Goal: Complete application form

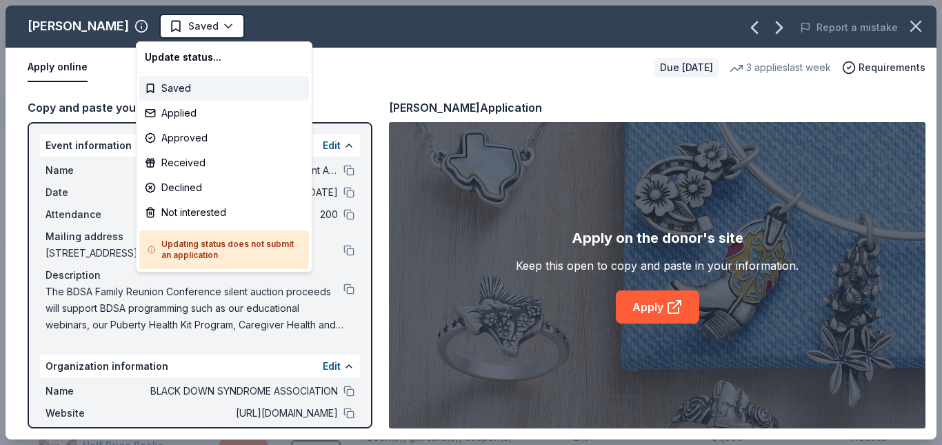
click at [181, 117] on div "Applied" at bounding box center [224, 113] width 170 height 25
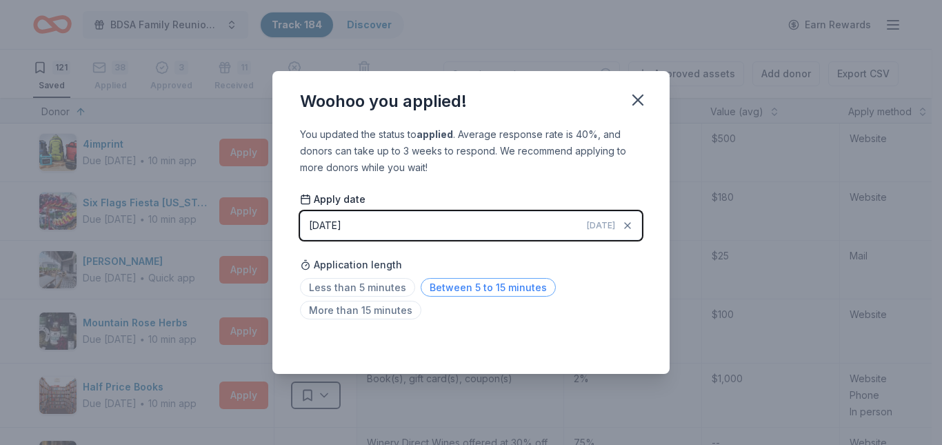
click at [501, 288] on span "Between 5 to 15 minutes" at bounding box center [488, 287] width 135 height 19
click at [634, 101] on icon "button" at bounding box center [637, 99] width 19 height 19
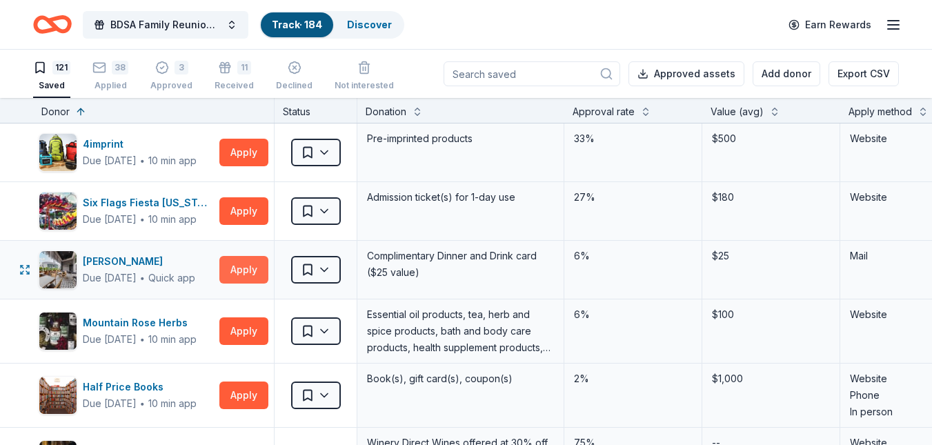
click at [241, 272] on button "Apply" at bounding box center [243, 270] width 49 height 28
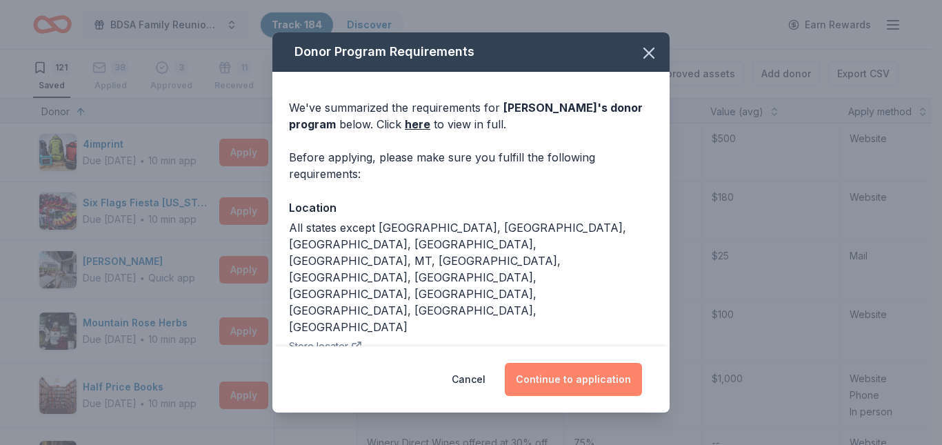
click at [532, 387] on button "Continue to application" at bounding box center [573, 379] width 137 height 33
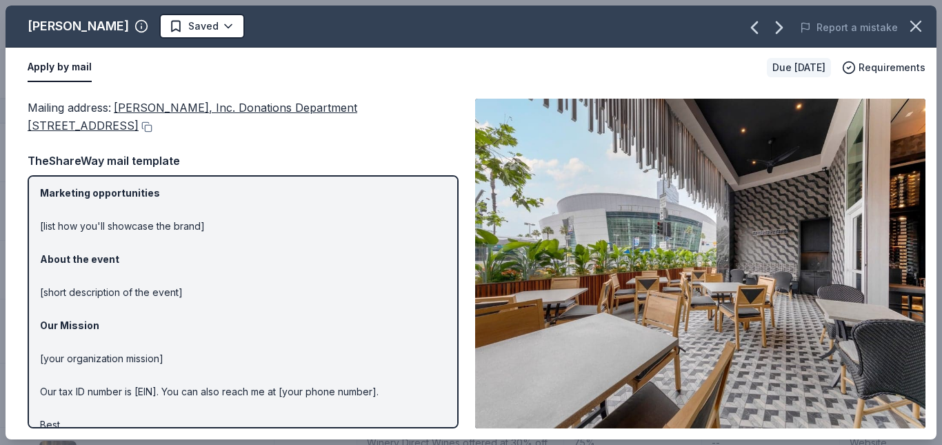
scroll to position [0, 0]
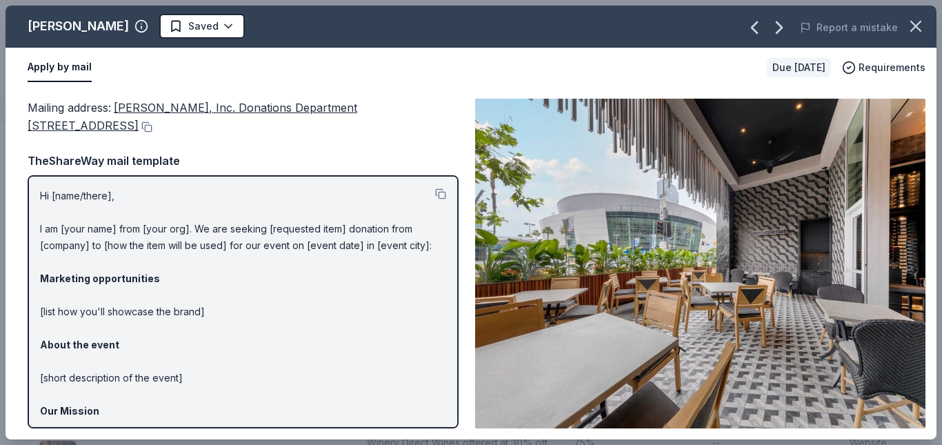
drag, startPoint x: 116, startPoint y: 108, endPoint x: 201, endPoint y: 99, distance: 85.3
click at [405, 152] on div "Mailing address : [PERSON_NAME], Inc. Donations Department [STREET_ADDRESS] The…" at bounding box center [243, 264] width 431 height 330
drag, startPoint x: 117, startPoint y: 106, endPoint x: 417, endPoint y: 115, distance: 300.8
click at [417, 115] on div "Mailing address : [PERSON_NAME], Inc. Donations Department [STREET_ADDRESS]" at bounding box center [243, 117] width 431 height 37
click at [119, 107] on span "[PERSON_NAME], Inc. Donations Department [STREET_ADDRESS]" at bounding box center [193, 117] width 330 height 32
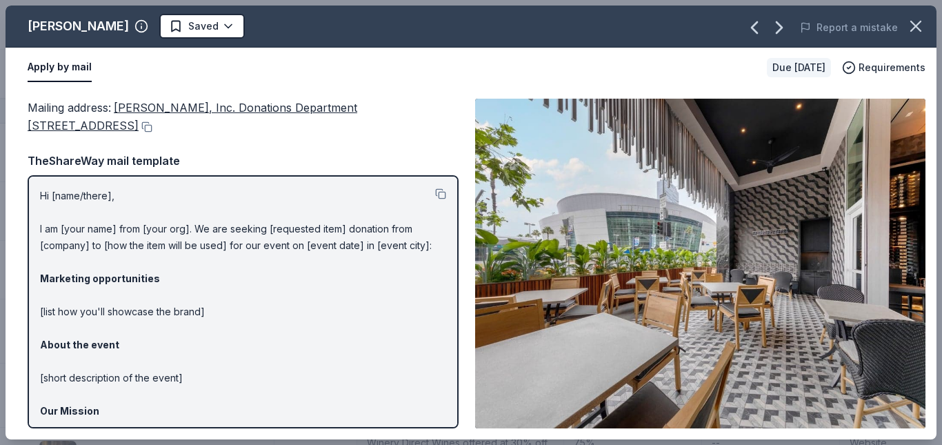
drag, startPoint x: 114, startPoint y: 92, endPoint x: 468, endPoint y: 124, distance: 355.2
click at [379, 114] on div "Mailing address : [PERSON_NAME], Inc. Donations Department [STREET_ADDRESS] Mai…" at bounding box center [471, 264] width 931 height 352
click at [132, 107] on span "[PERSON_NAME], Inc. Donations Department [STREET_ADDRESS]" at bounding box center [193, 117] width 330 height 32
click at [139, 128] on button at bounding box center [146, 126] width 14 height 11
click at [177, 19] on html "BDSA Family Reunion Conference Silent Auction Track · 184 Discover Earn Rewards…" at bounding box center [471, 222] width 942 height 445
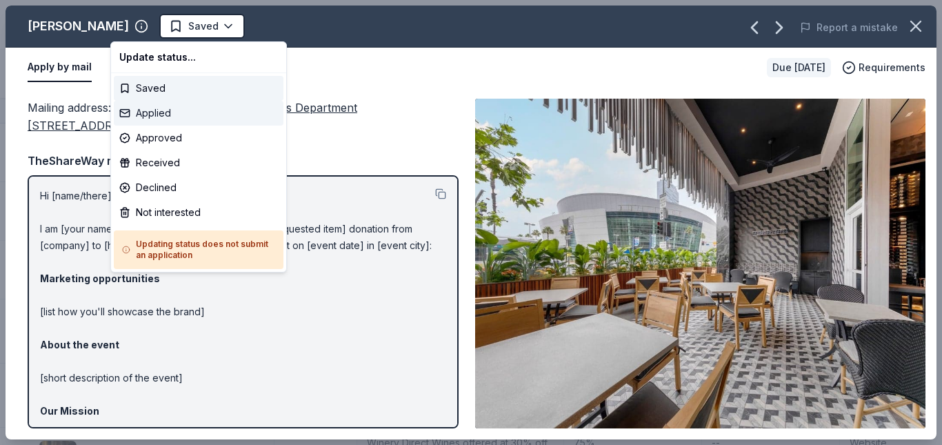
click at [162, 115] on div "Applied" at bounding box center [199, 113] width 170 height 25
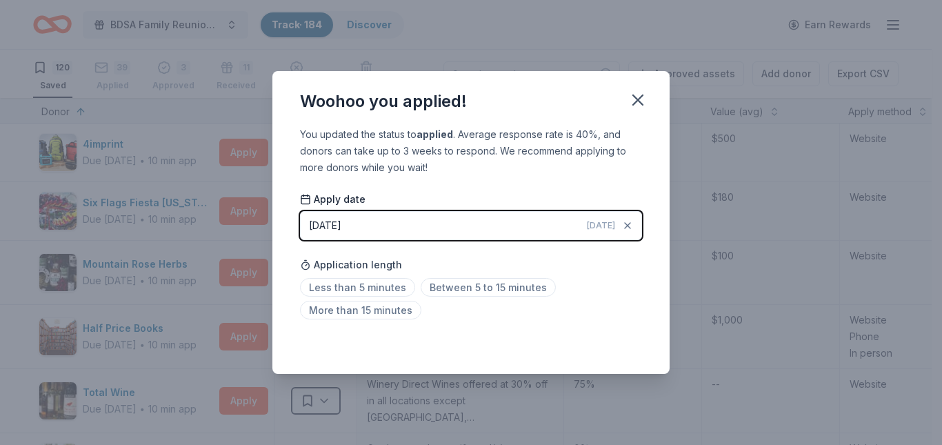
click at [375, 289] on span "Less than 5 minutes" at bounding box center [357, 287] width 115 height 19
click at [639, 100] on icon "button" at bounding box center [638, 100] width 10 height 10
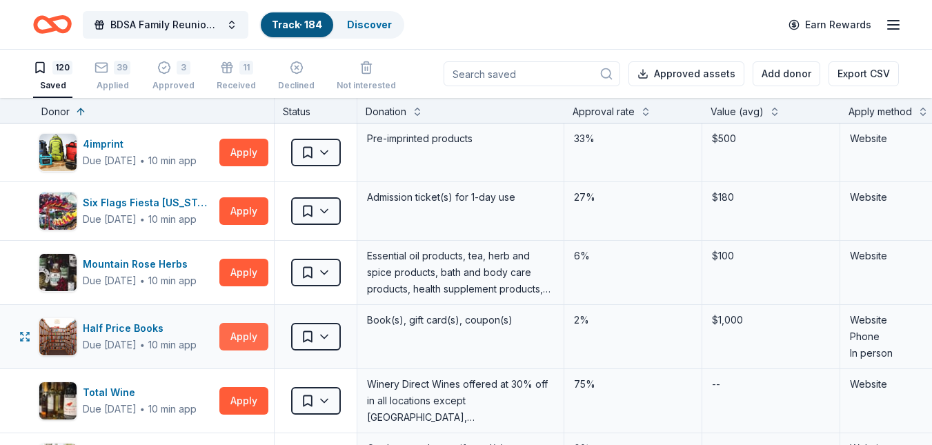
click at [235, 339] on button "Apply" at bounding box center [243, 337] width 49 height 28
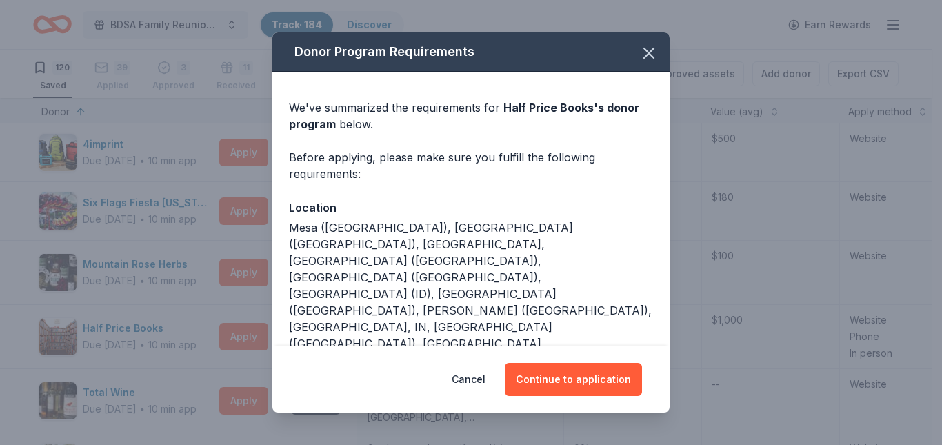
scroll to position [153, 0]
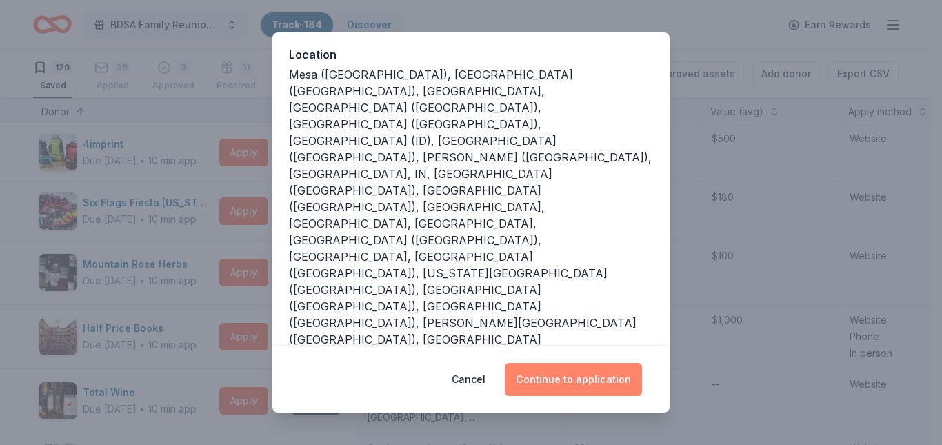
click at [563, 379] on button "Continue to application" at bounding box center [573, 379] width 137 height 33
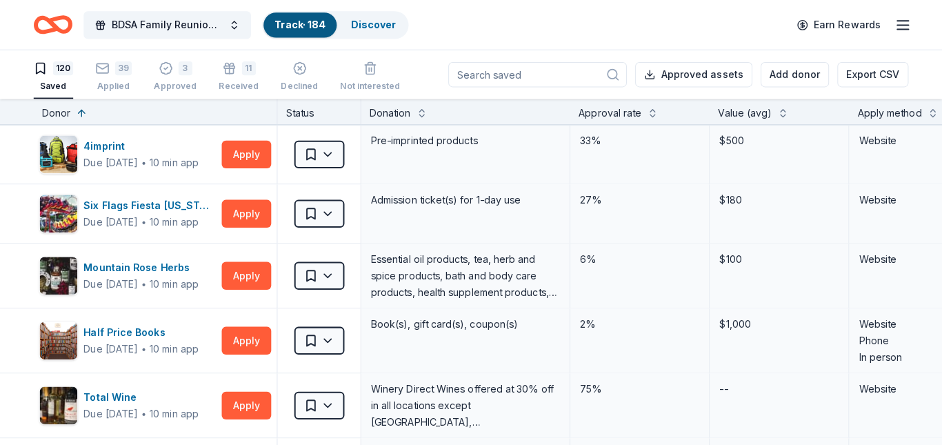
scroll to position [0, 0]
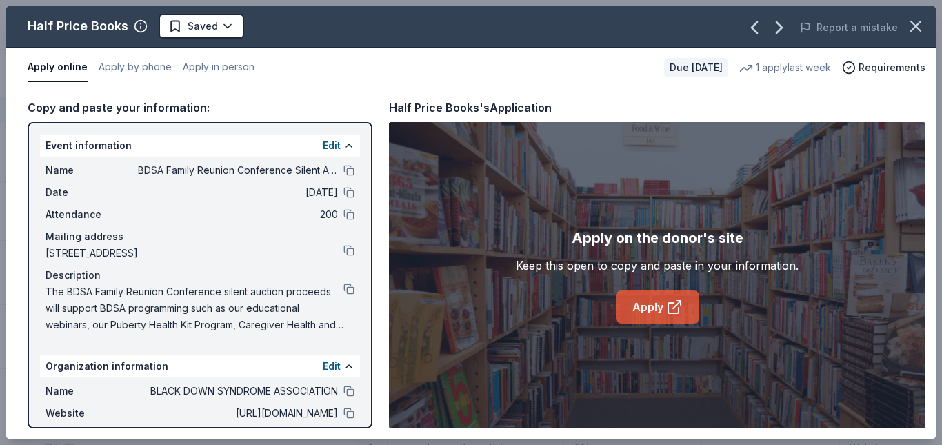
click at [643, 305] on link "Apply" at bounding box center [657, 306] width 83 height 33
click at [223, 23] on html "BDSA Family Reunion Conference Silent Auction Track · 184 Discover Earn Rewards…" at bounding box center [471, 222] width 942 height 445
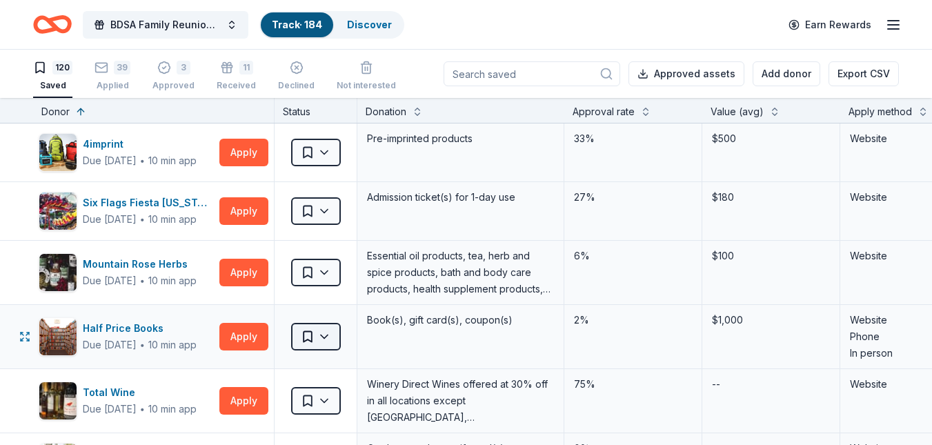
click at [328, 343] on html "BDSA Family Reunion Conference Silent Auction Track · 184 Discover Earn Rewards…" at bounding box center [466, 222] width 932 height 445
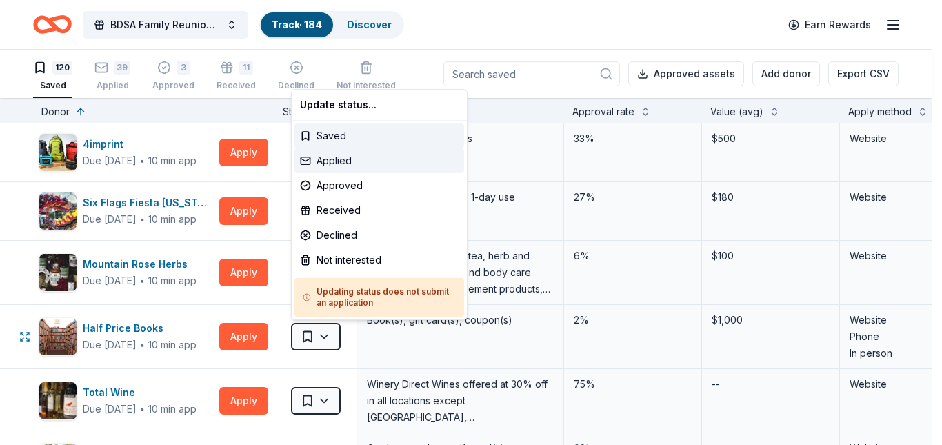
click at [338, 164] on div "Applied" at bounding box center [379, 160] width 170 height 25
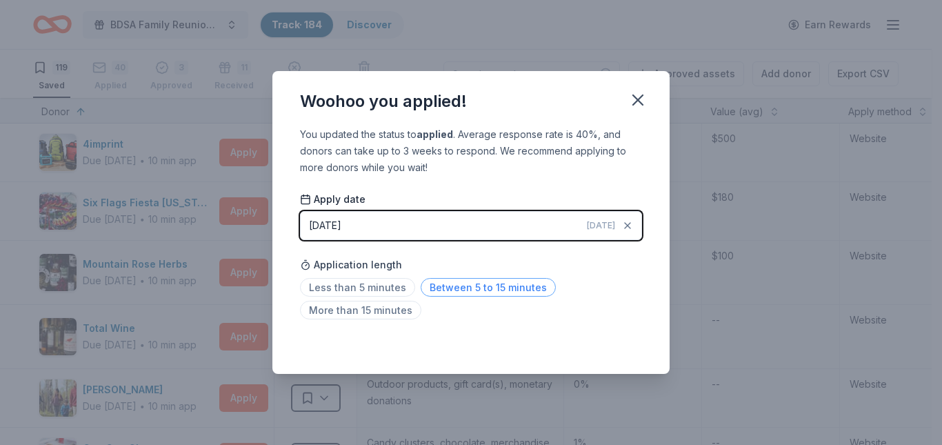
click at [454, 287] on span "Between 5 to 15 minutes" at bounding box center [488, 287] width 135 height 19
click at [635, 97] on icon "button" at bounding box center [638, 100] width 10 height 10
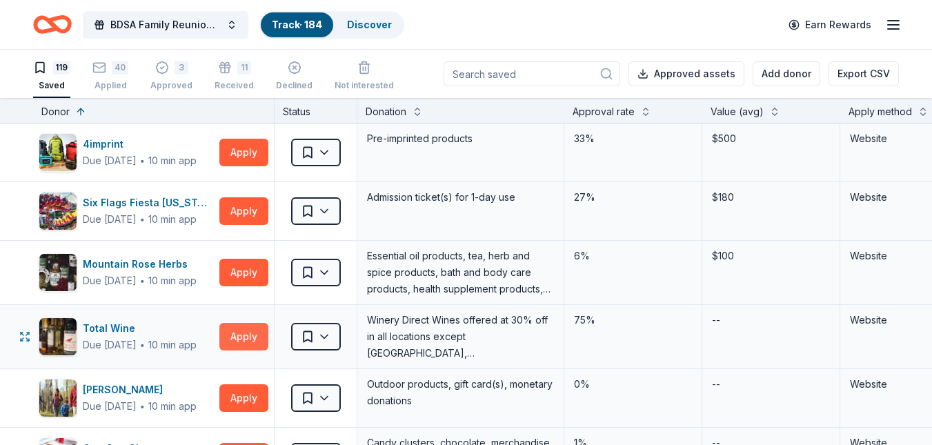
click at [234, 332] on button "Apply" at bounding box center [243, 337] width 49 height 28
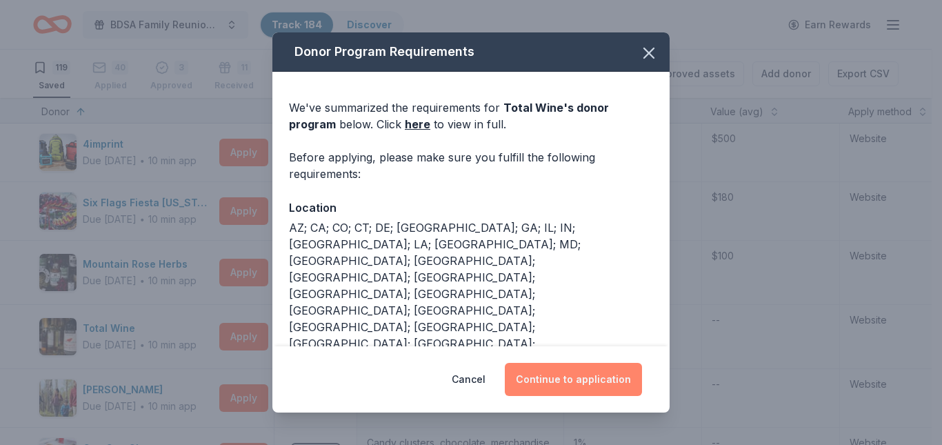
click at [579, 378] on button "Continue to application" at bounding box center [573, 379] width 137 height 33
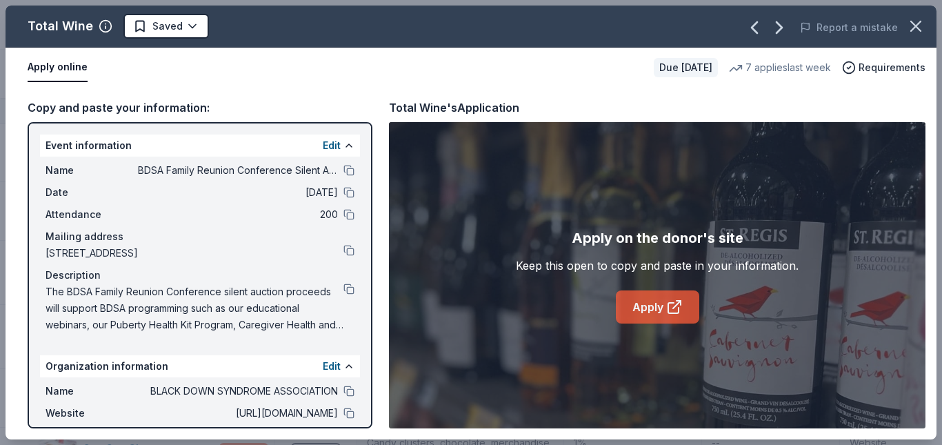
click at [624, 296] on link "Apply" at bounding box center [657, 306] width 83 height 33
click at [188, 25] on html "BDSA Family Reunion Conference Silent Auction Track · 184 Discover Earn Rewards…" at bounding box center [471, 222] width 942 height 445
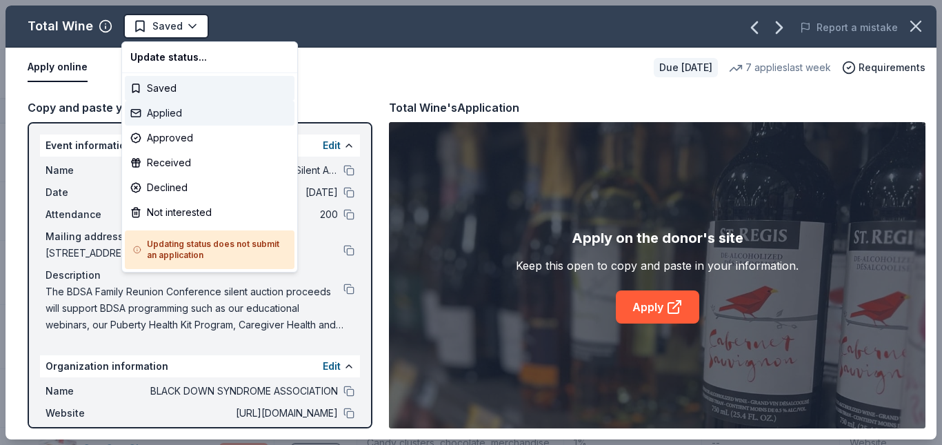
click at [167, 114] on div "Applied" at bounding box center [210, 113] width 170 height 25
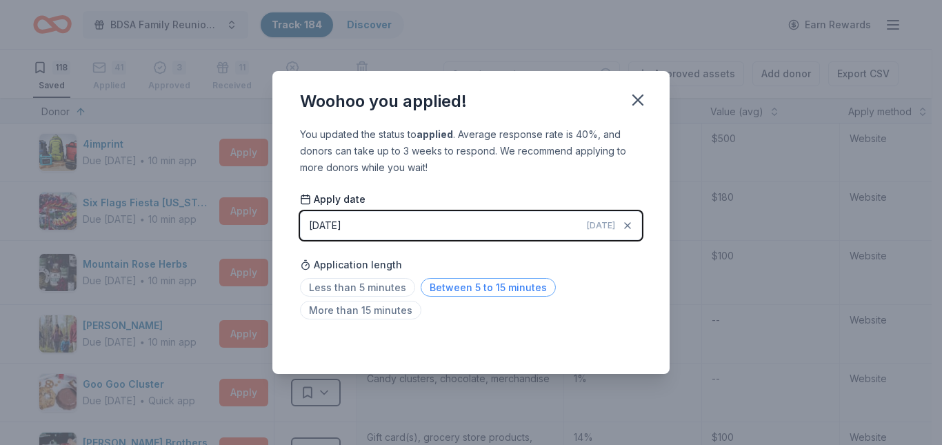
click at [439, 288] on span "Between 5 to 15 minutes" at bounding box center [488, 287] width 135 height 19
click at [638, 103] on icon "button" at bounding box center [637, 99] width 19 height 19
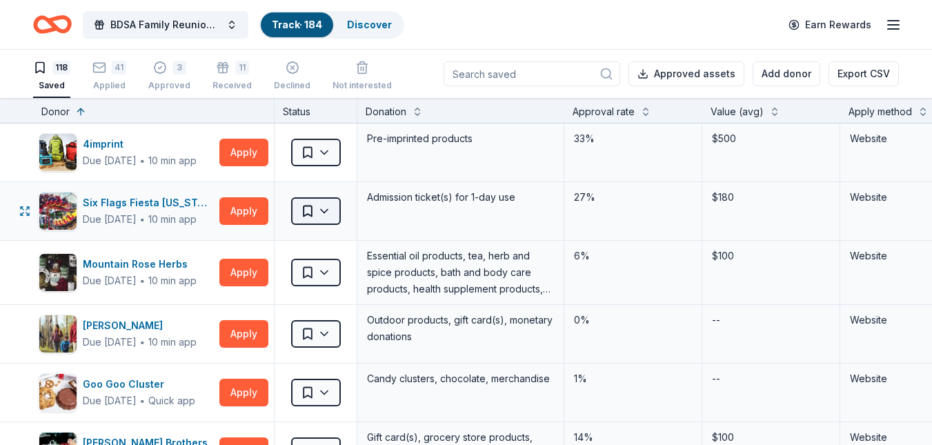
click at [326, 211] on html "BDSA Family Reunion Conference Silent Auction Track · 184 Discover Earn Rewards…" at bounding box center [466, 222] width 932 height 445
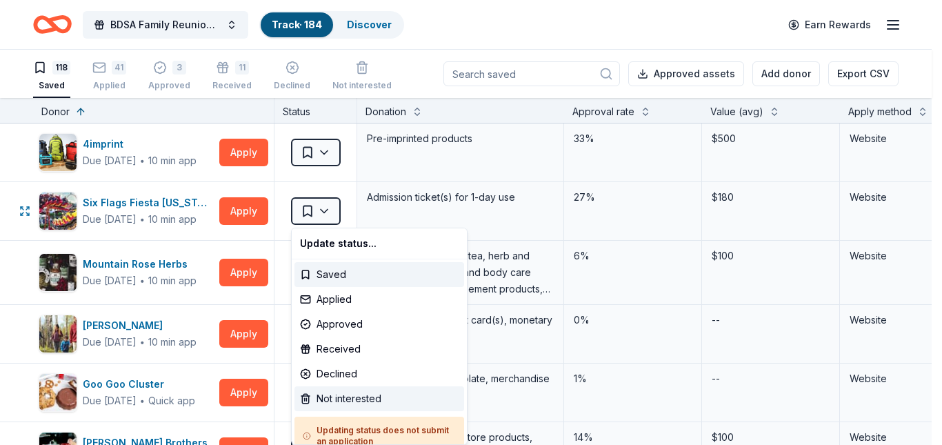
click at [335, 396] on div "Not interested" at bounding box center [379, 398] width 170 height 25
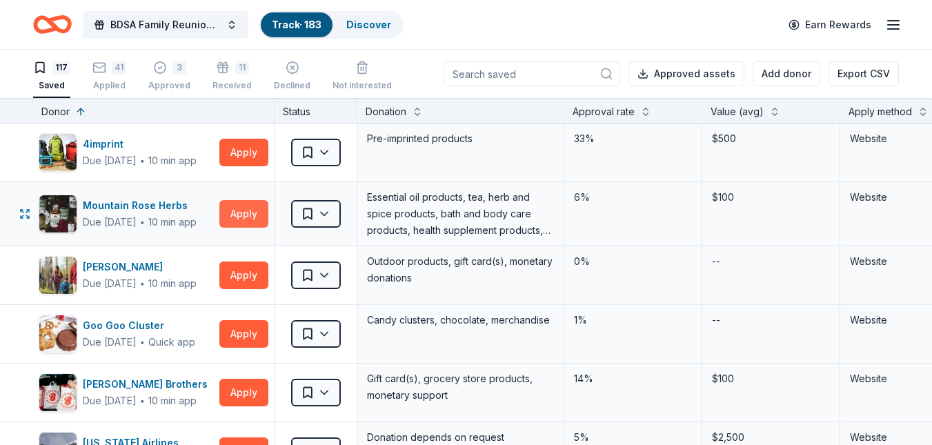
click at [250, 208] on button "Apply" at bounding box center [243, 214] width 49 height 28
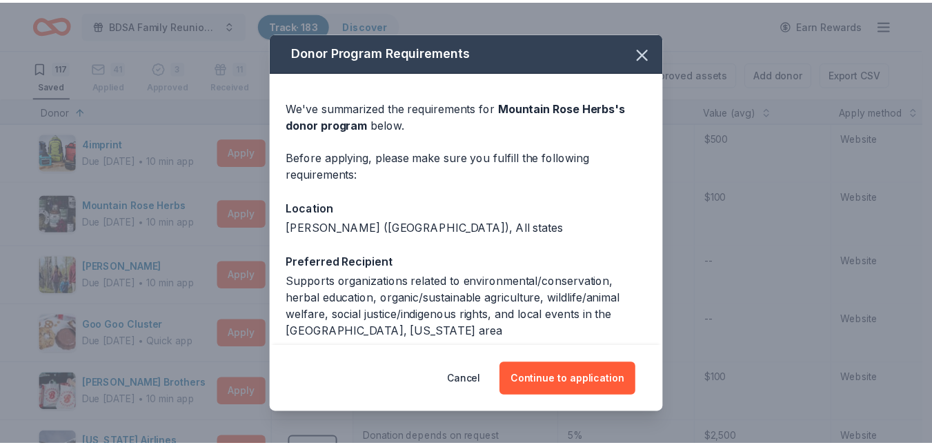
scroll to position [121, 0]
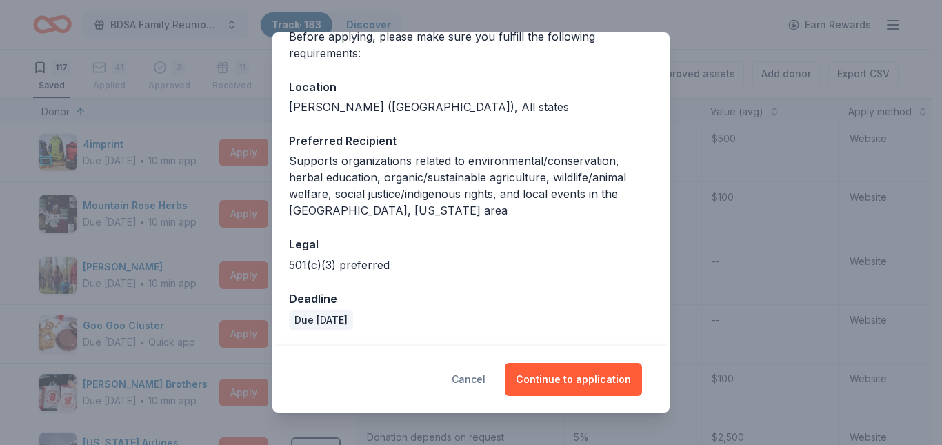
click at [468, 372] on button "Cancel" at bounding box center [469, 379] width 34 height 33
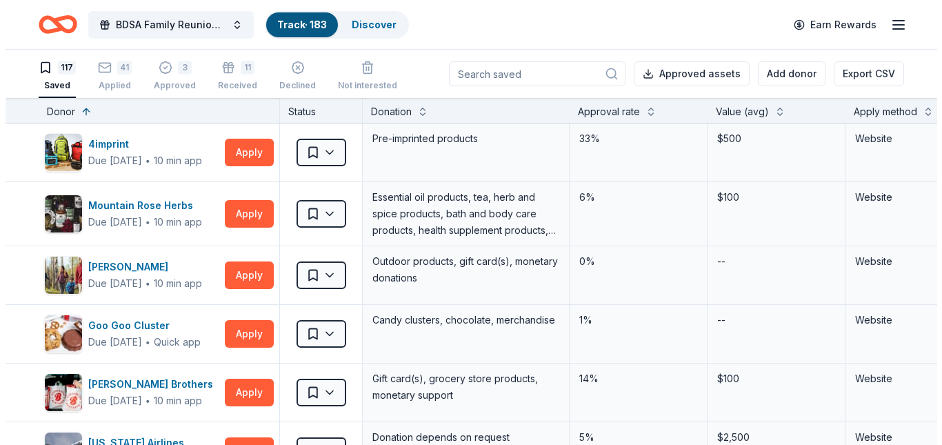
scroll to position [36, 0]
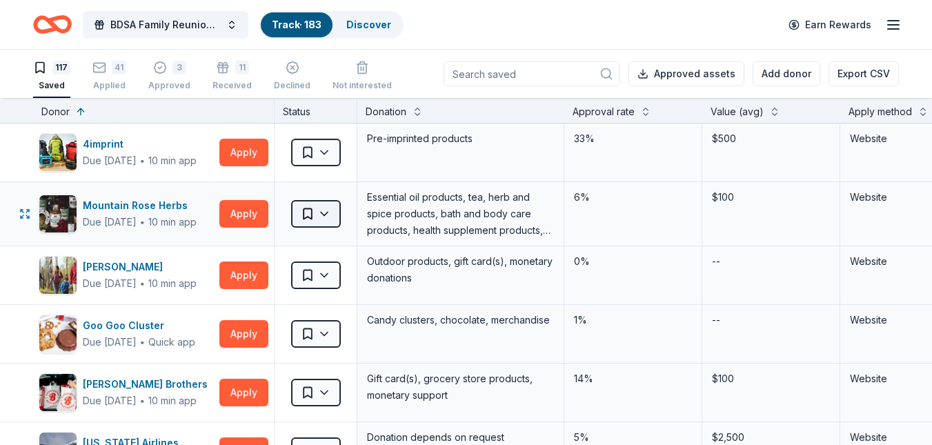
click at [321, 214] on html "BDSA Family Reunion Conference Silent Auction Track · 183 Discover Earn Rewards…" at bounding box center [466, 222] width 932 height 445
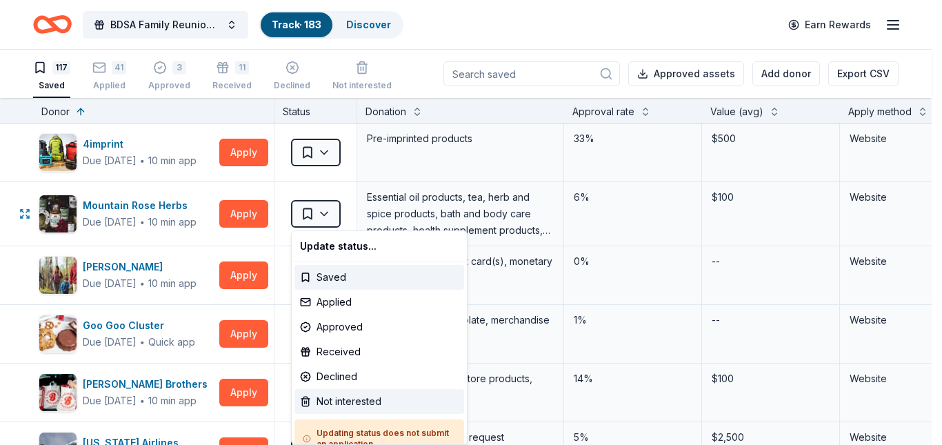
click at [346, 396] on div "Not interested" at bounding box center [379, 401] width 170 height 25
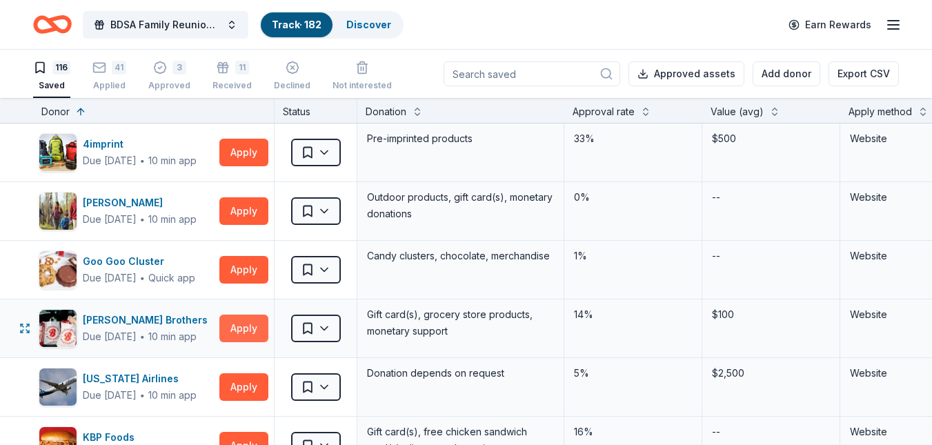
click at [234, 328] on button "Apply" at bounding box center [243, 328] width 49 height 28
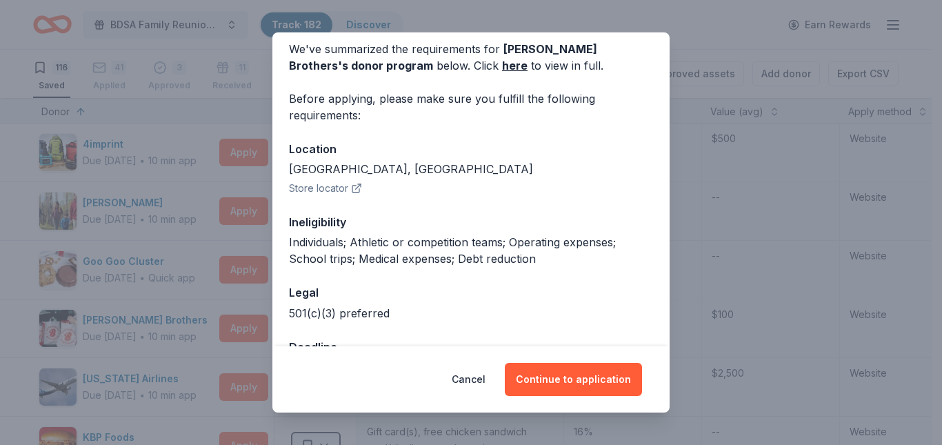
scroll to position [83, 0]
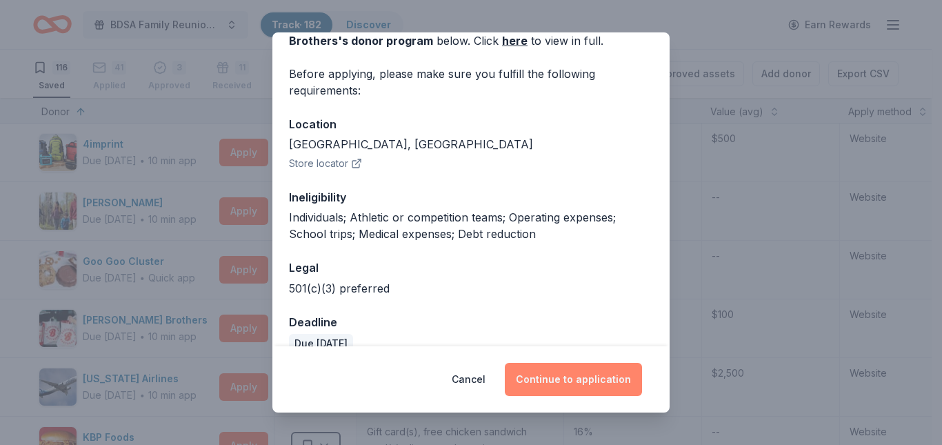
click at [548, 379] on button "Continue to application" at bounding box center [573, 379] width 137 height 33
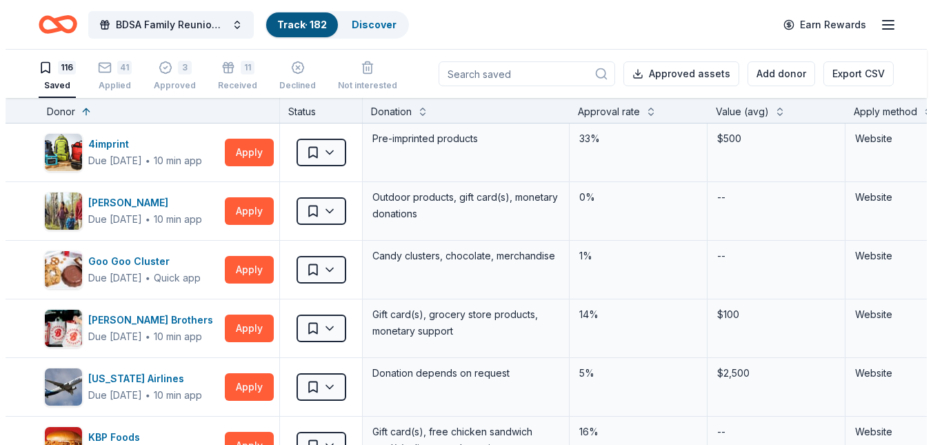
scroll to position [36, 0]
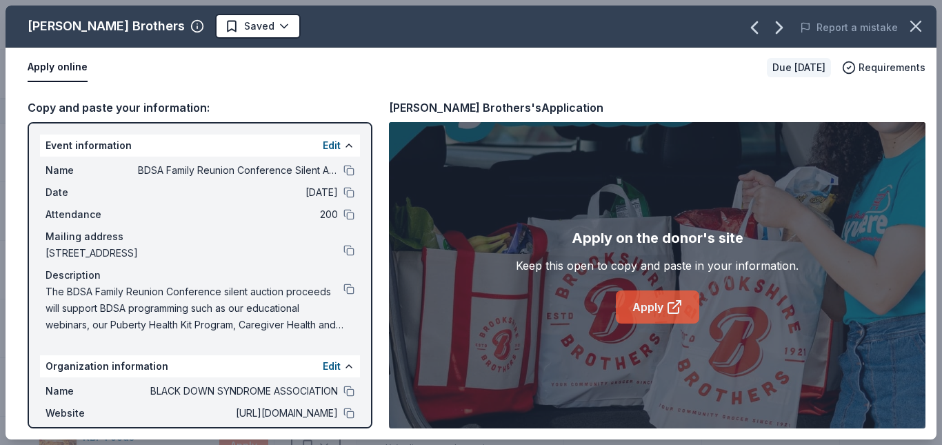
click at [641, 308] on link "Apply" at bounding box center [657, 306] width 83 height 33
click at [239, 23] on html "BDSA Family Reunion Conference Silent Auction Track · 182 Discover Earn Rewards…" at bounding box center [471, 222] width 942 height 445
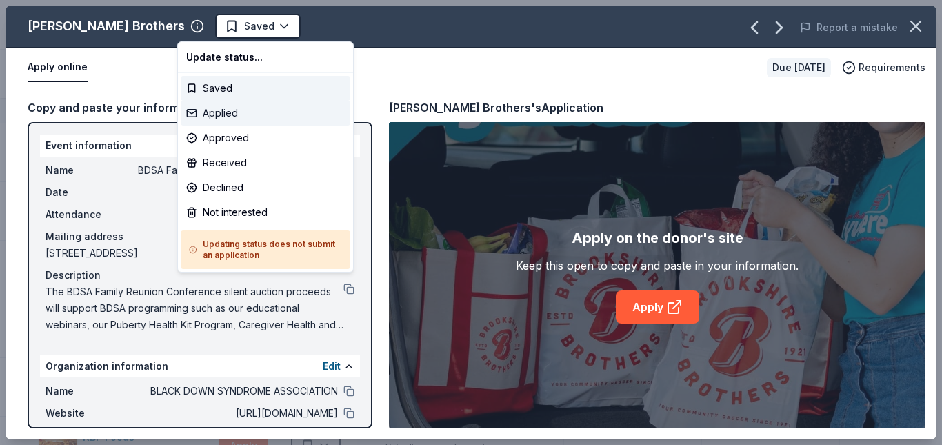
click at [222, 112] on div "Applied" at bounding box center [266, 113] width 170 height 25
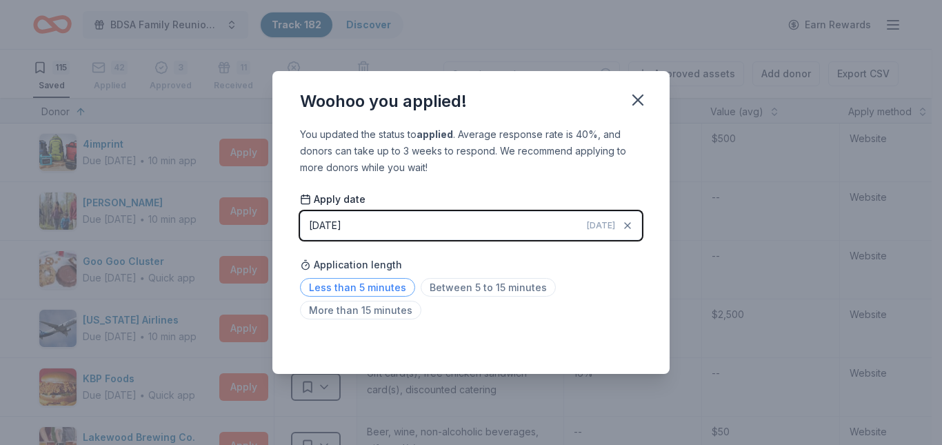
click at [357, 292] on span "Less than 5 minutes" at bounding box center [357, 287] width 115 height 19
click at [634, 108] on icon "button" at bounding box center [637, 99] width 19 height 19
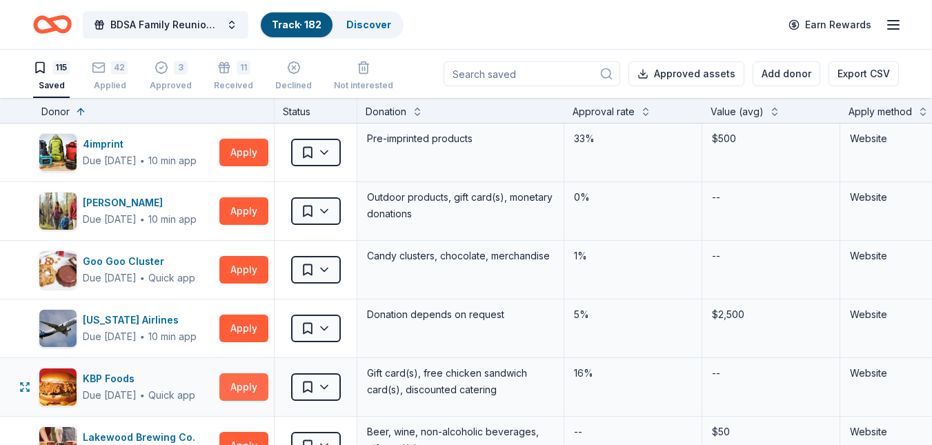
click at [250, 389] on button "Apply" at bounding box center [243, 387] width 49 height 28
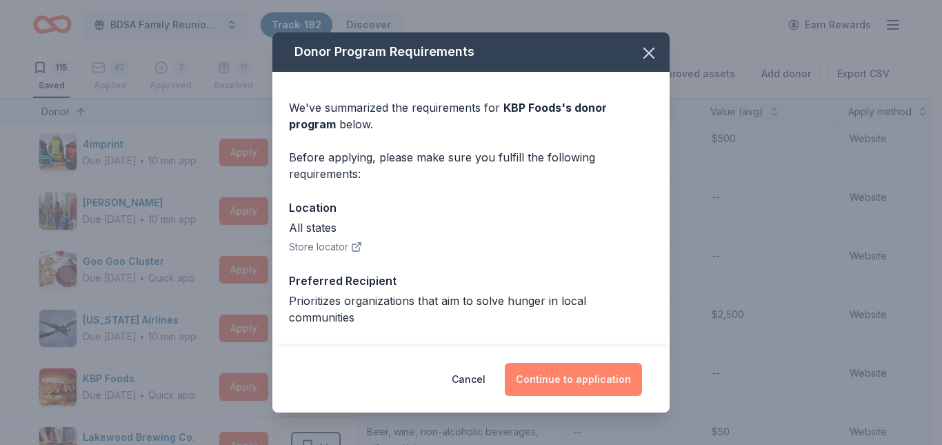
click at [598, 379] on button "Continue to application" at bounding box center [573, 379] width 137 height 33
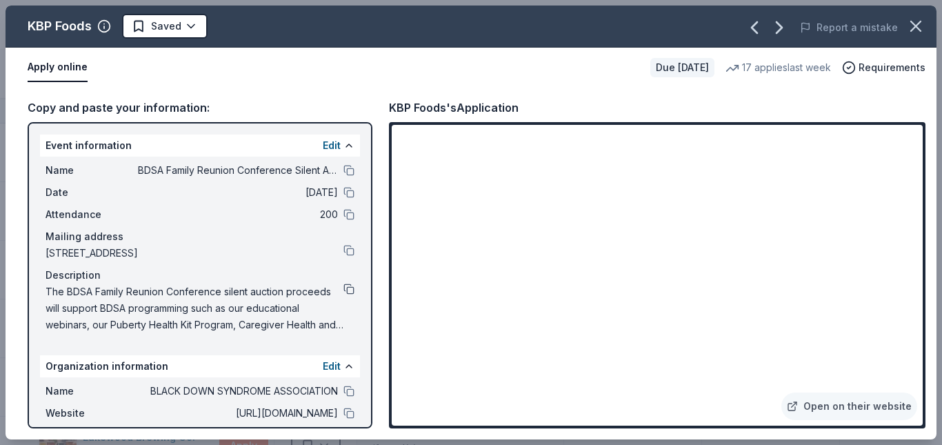
click at [343, 285] on button at bounding box center [348, 288] width 11 height 11
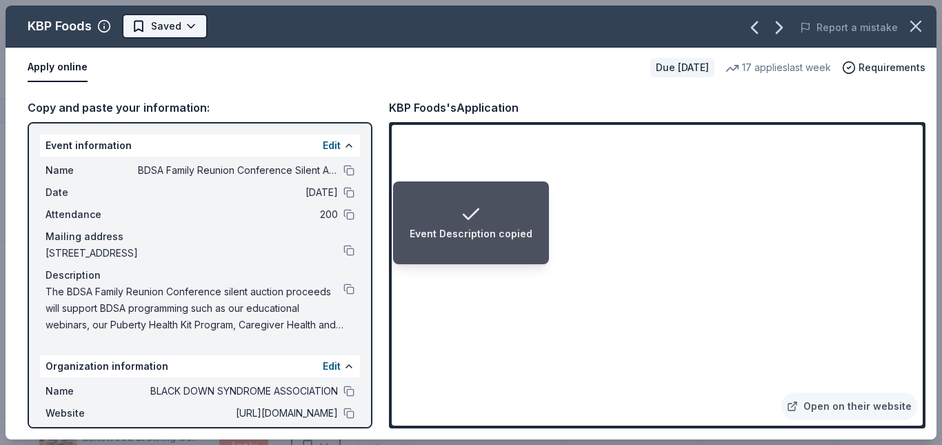
drag, startPoint x: 30, startPoint y: 22, endPoint x: 134, endPoint y: 27, distance: 104.9
click at [71, 21] on div "KBP Foods" at bounding box center [60, 26] width 64 height 22
click at [193, 26] on html "Event Description copied BDSA Family Reunion Conference Silent Auction Track · …" at bounding box center [471, 222] width 942 height 445
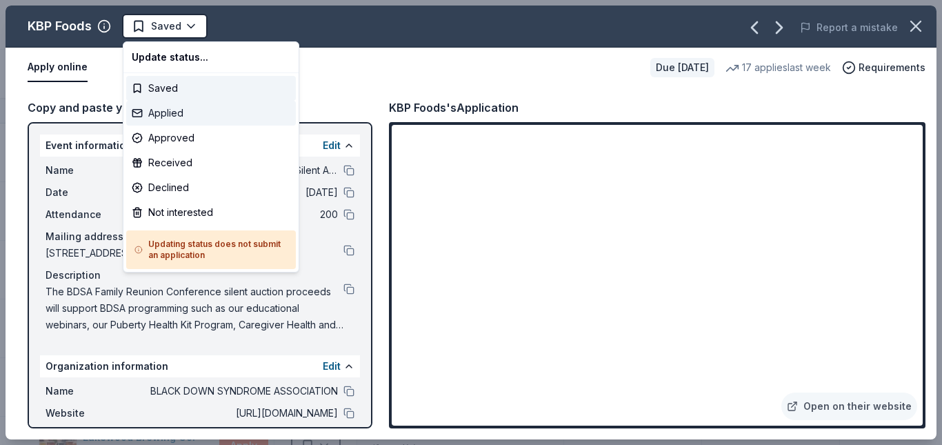
click at [154, 112] on div "Applied" at bounding box center [211, 113] width 170 height 25
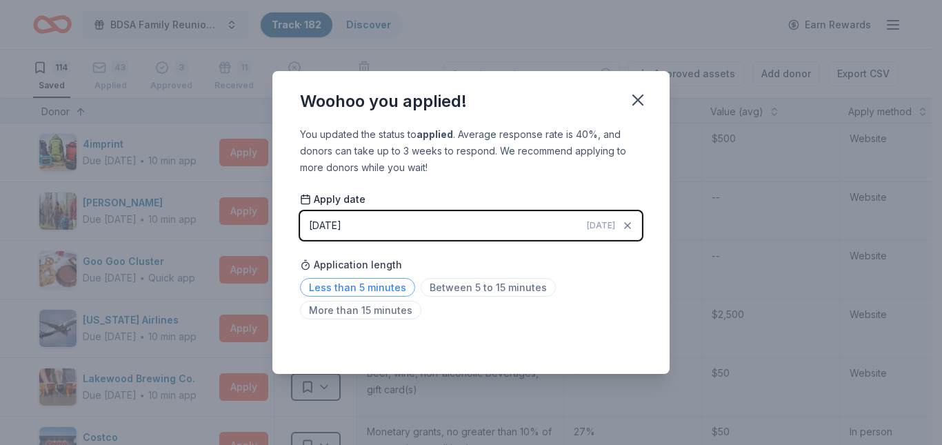
click at [392, 282] on span "Less than 5 minutes" at bounding box center [357, 287] width 115 height 19
click at [639, 96] on icon "button" at bounding box center [637, 99] width 19 height 19
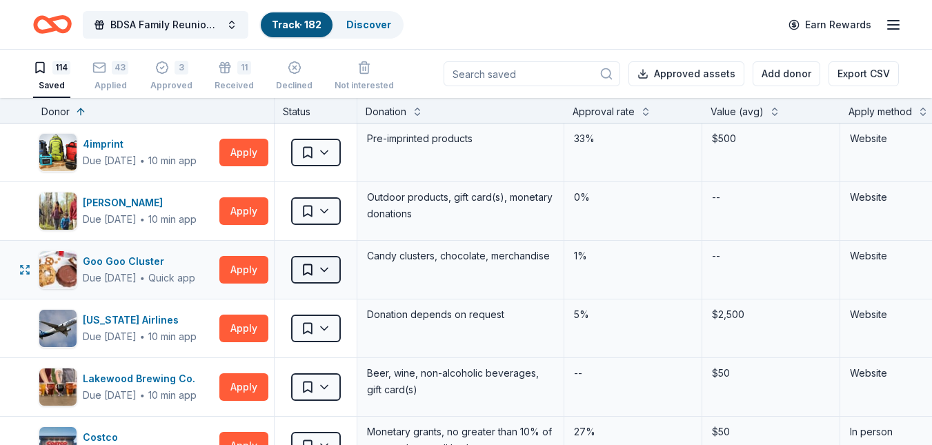
click at [323, 271] on html "BDSA Family Reunion Conference Silent Auction Track · 182 Discover Earn Rewards…" at bounding box center [466, 222] width 932 height 445
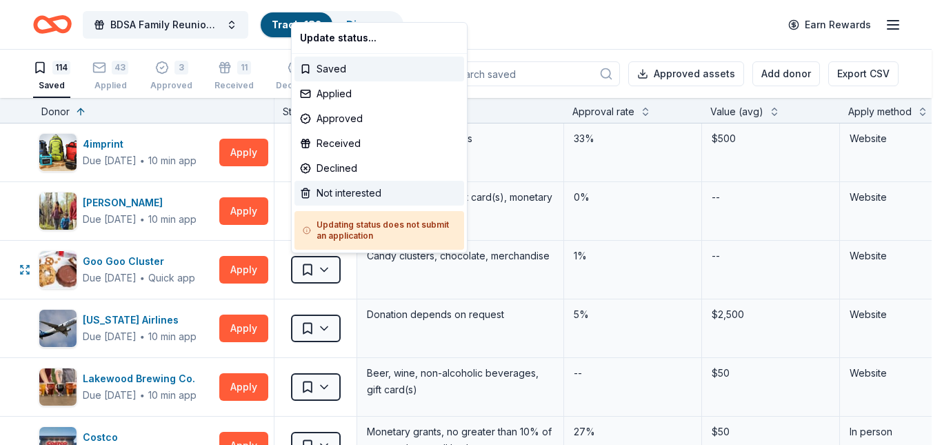
click at [314, 192] on div "Not interested" at bounding box center [379, 193] width 170 height 25
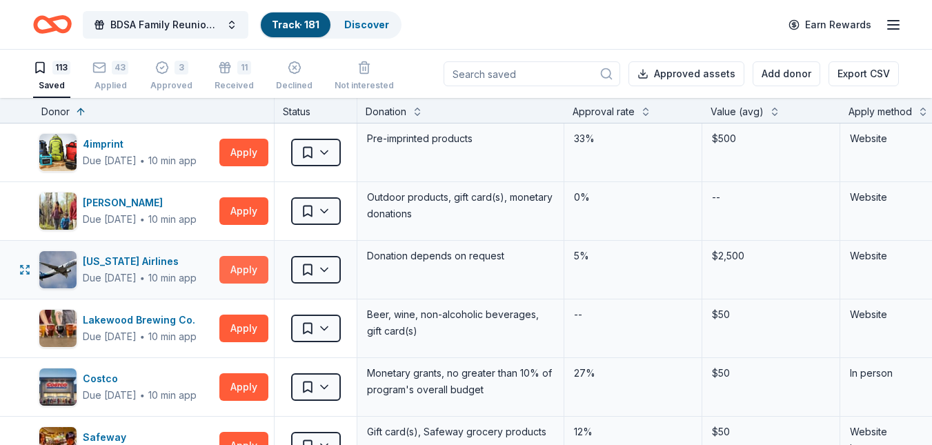
click at [259, 260] on button "Apply" at bounding box center [243, 270] width 49 height 28
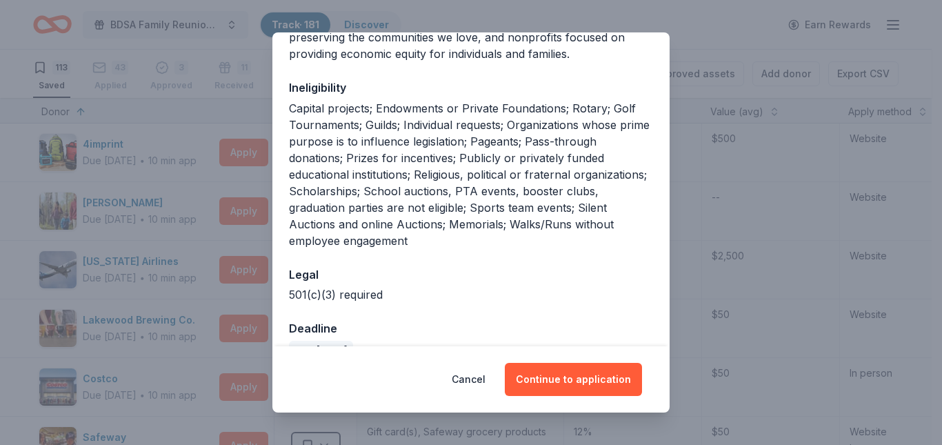
scroll to position [356, 0]
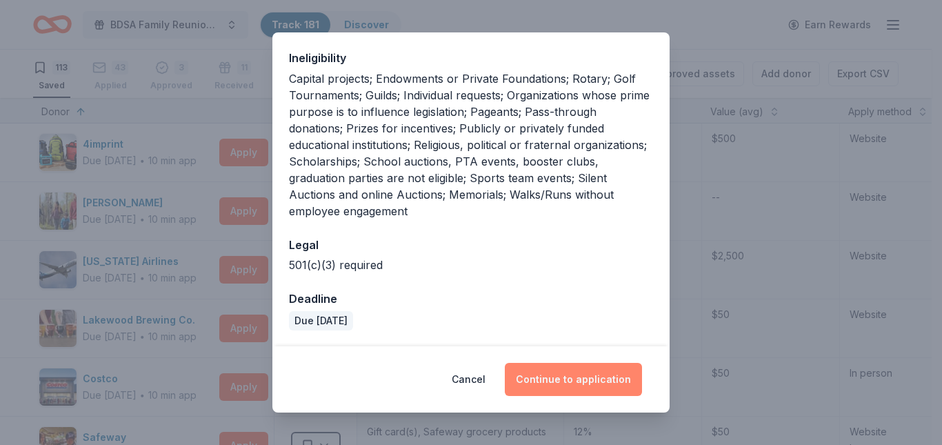
click at [565, 376] on button "Continue to application" at bounding box center [573, 379] width 137 height 33
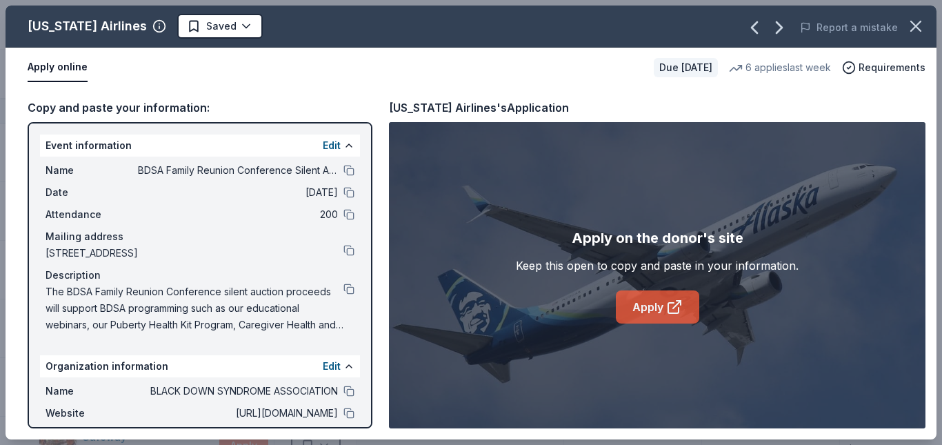
click at [640, 298] on link "Apply" at bounding box center [657, 306] width 83 height 33
